Goal: Entertainment & Leisure: Consume media (video, audio)

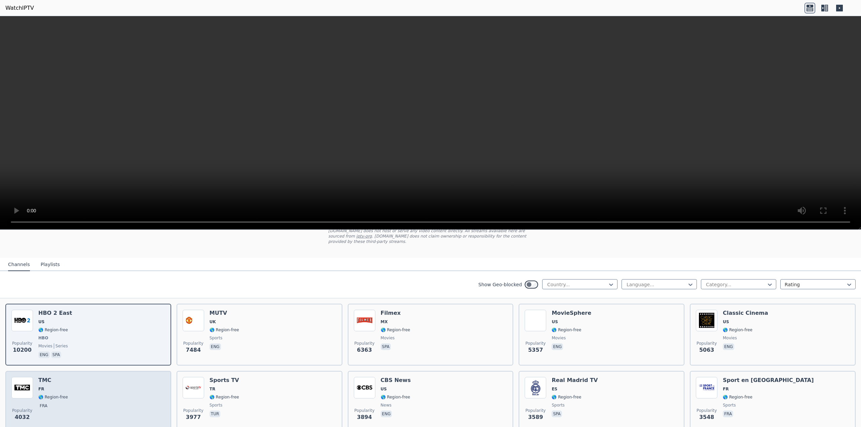
scroll to position [34, 0]
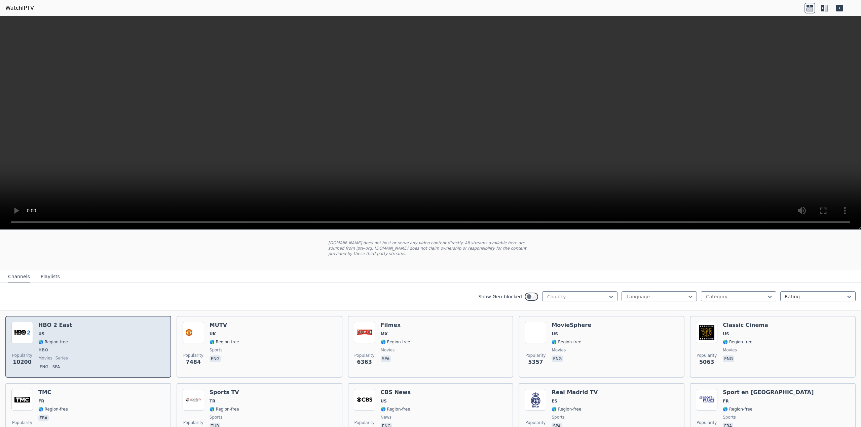
click at [23, 331] on img at bounding box center [22, 333] width 22 height 22
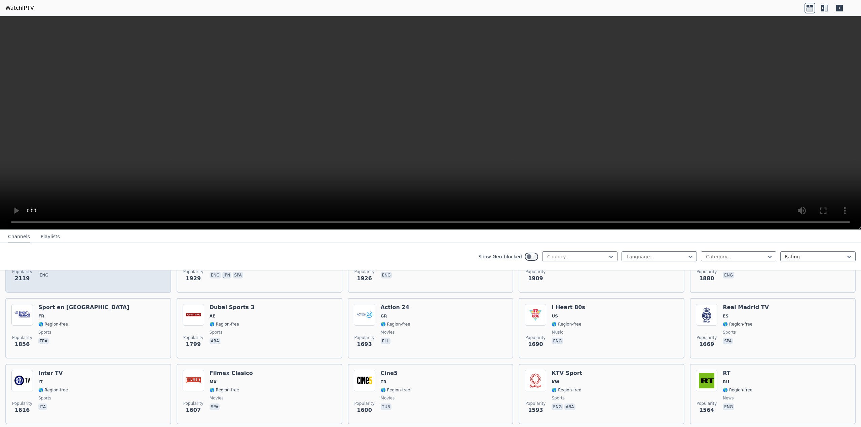
scroll to position [471, 0]
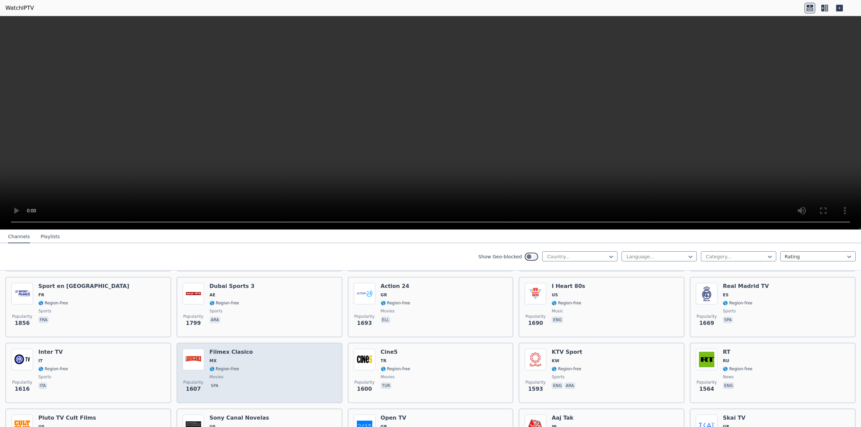
click at [257, 370] on div "Popularity 1607 Filmex Clasico MX 🌎 Region-free movies spa" at bounding box center [260, 373] width 154 height 48
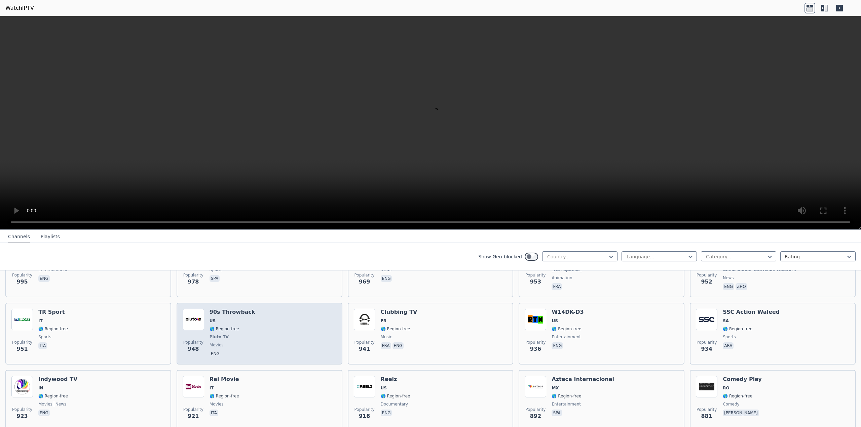
scroll to position [1177, 0]
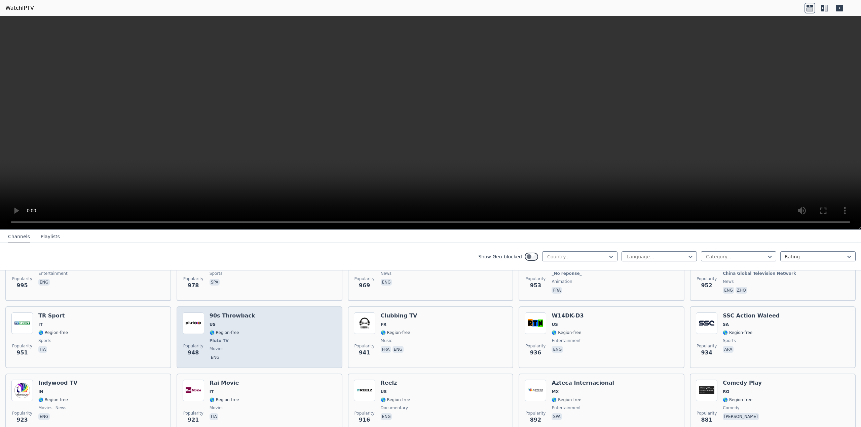
click at [305, 343] on div "Popularity 948 90s Throwback US 🌎 Region-free Pluto TV movies eng" at bounding box center [260, 338] width 154 height 50
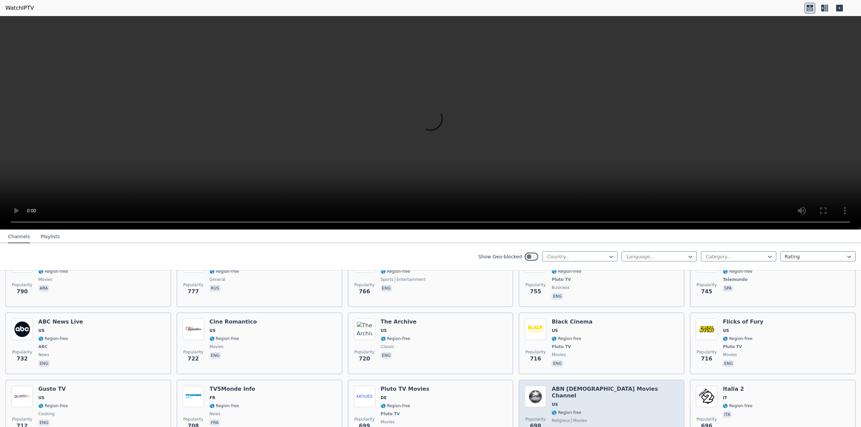
scroll to position [1681, 0]
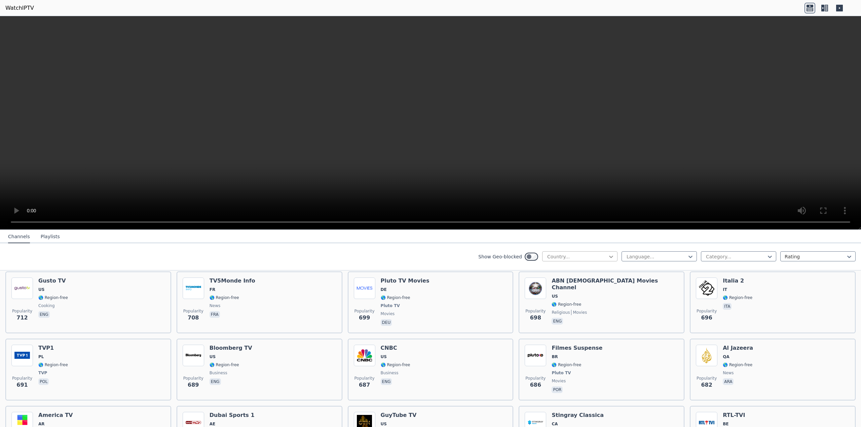
click at [608, 258] on icon at bounding box center [611, 257] width 7 height 7
click at [559, 307] on div "[GEOGRAPHIC_DATA]" at bounding box center [579, 305] width 75 height 12
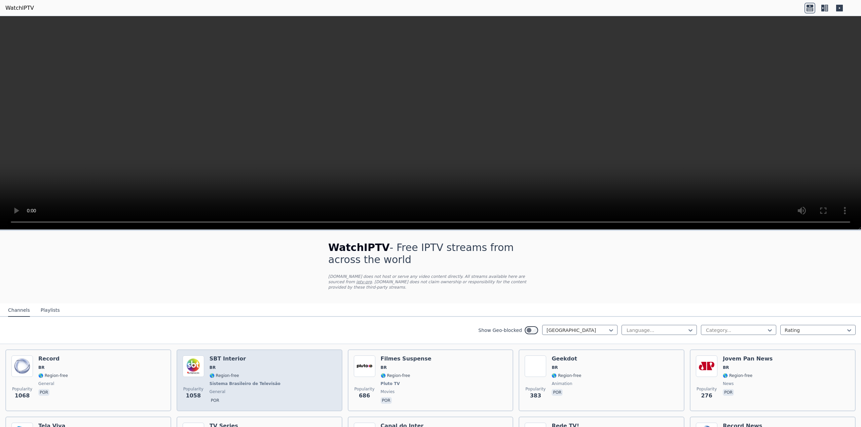
drag, startPoint x: 259, startPoint y: 366, endPoint x: 239, endPoint y: 352, distance: 24.7
click at [259, 366] on div "SBT Interior BR 🌎 Region-free Sistema Brasileiro de Televisão general por" at bounding box center [245, 381] width 72 height 50
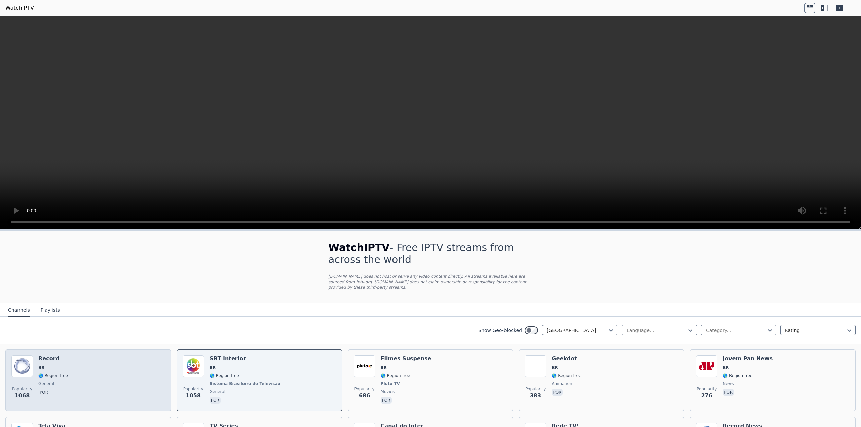
click at [62, 365] on span "BR" at bounding box center [53, 367] width 30 height 5
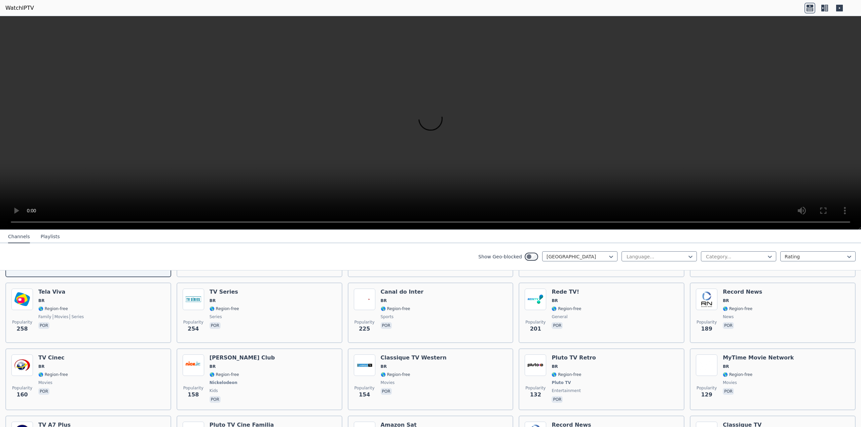
scroll to position [134, 0]
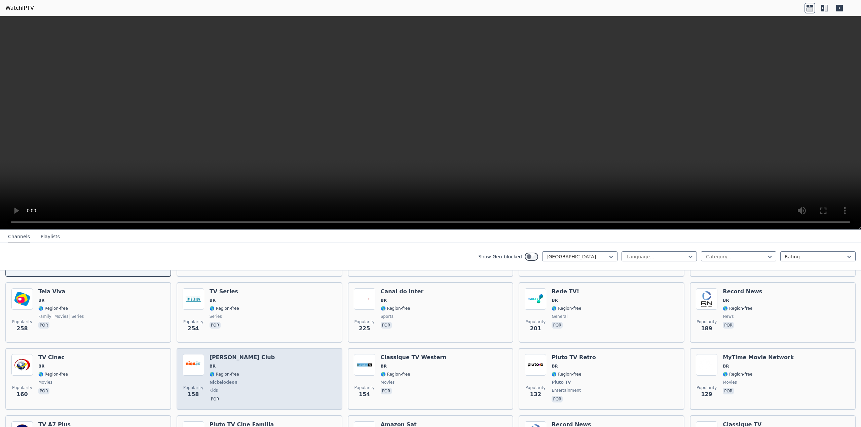
click at [243, 367] on div "Popularity 158 [PERSON_NAME] Club BR 🌎 Region-free Nickelodeon kids por" at bounding box center [260, 379] width 154 height 50
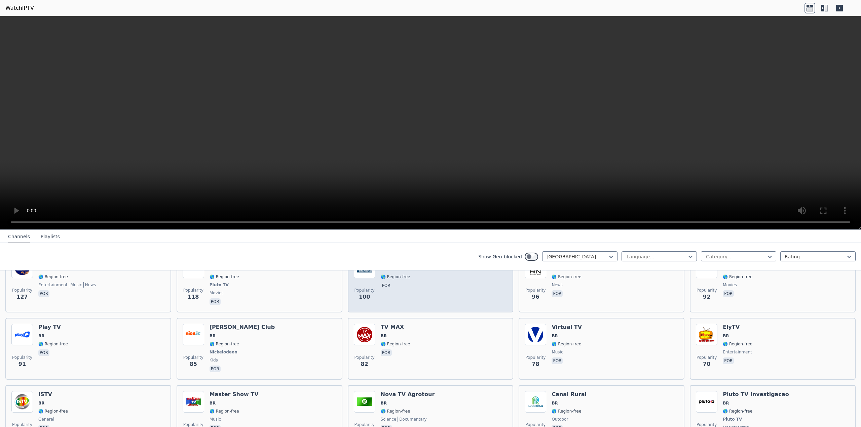
scroll to position [303, 0]
